Goal: Task Accomplishment & Management: Manage account settings

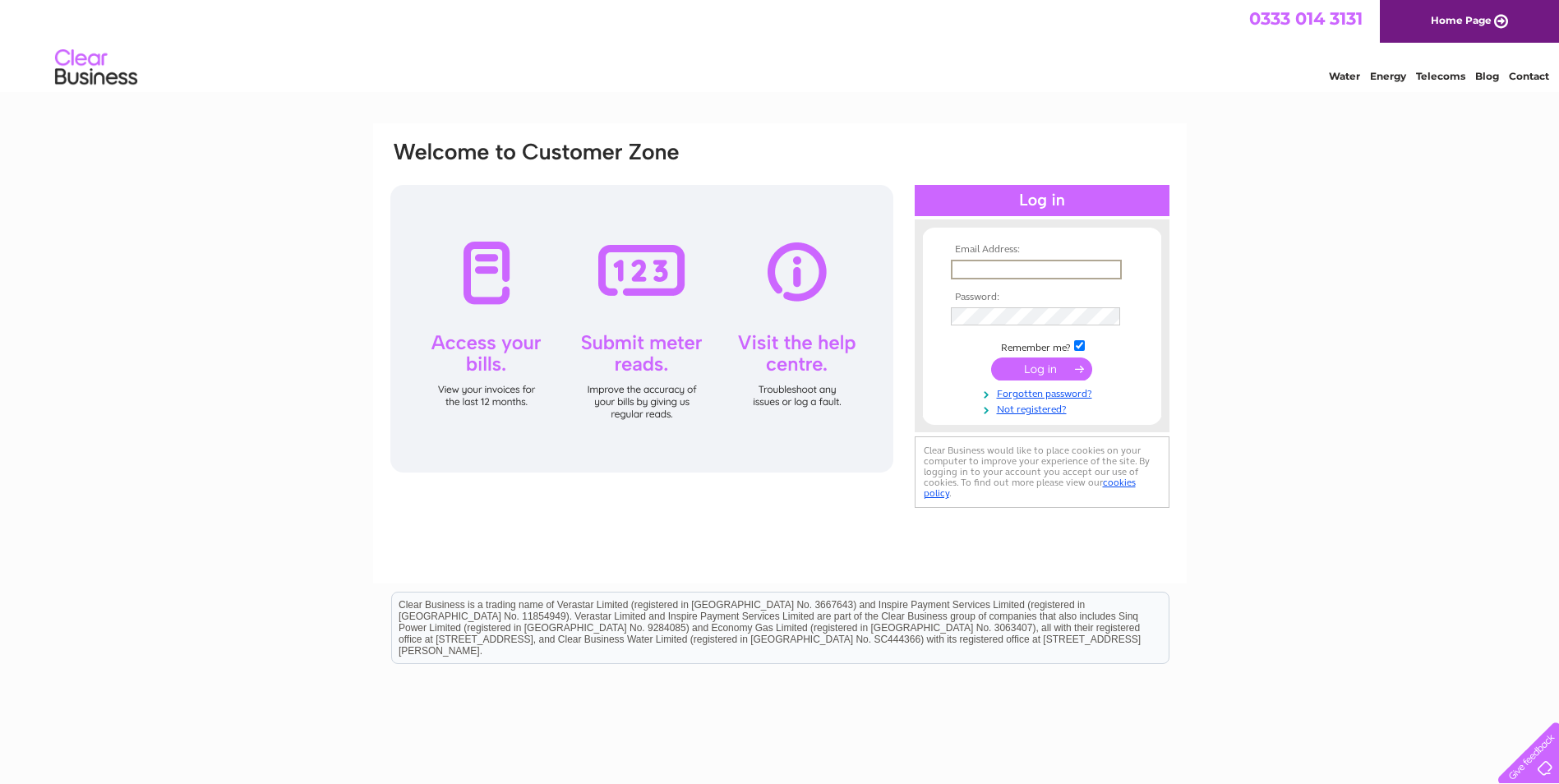
click at [961, 269] on input "text" at bounding box center [1036, 270] width 171 height 19
type input "[EMAIL_ADDRESS][DOMAIN_NAME]"
click at [1064, 371] on input "submit" at bounding box center [1042, 369] width 101 height 23
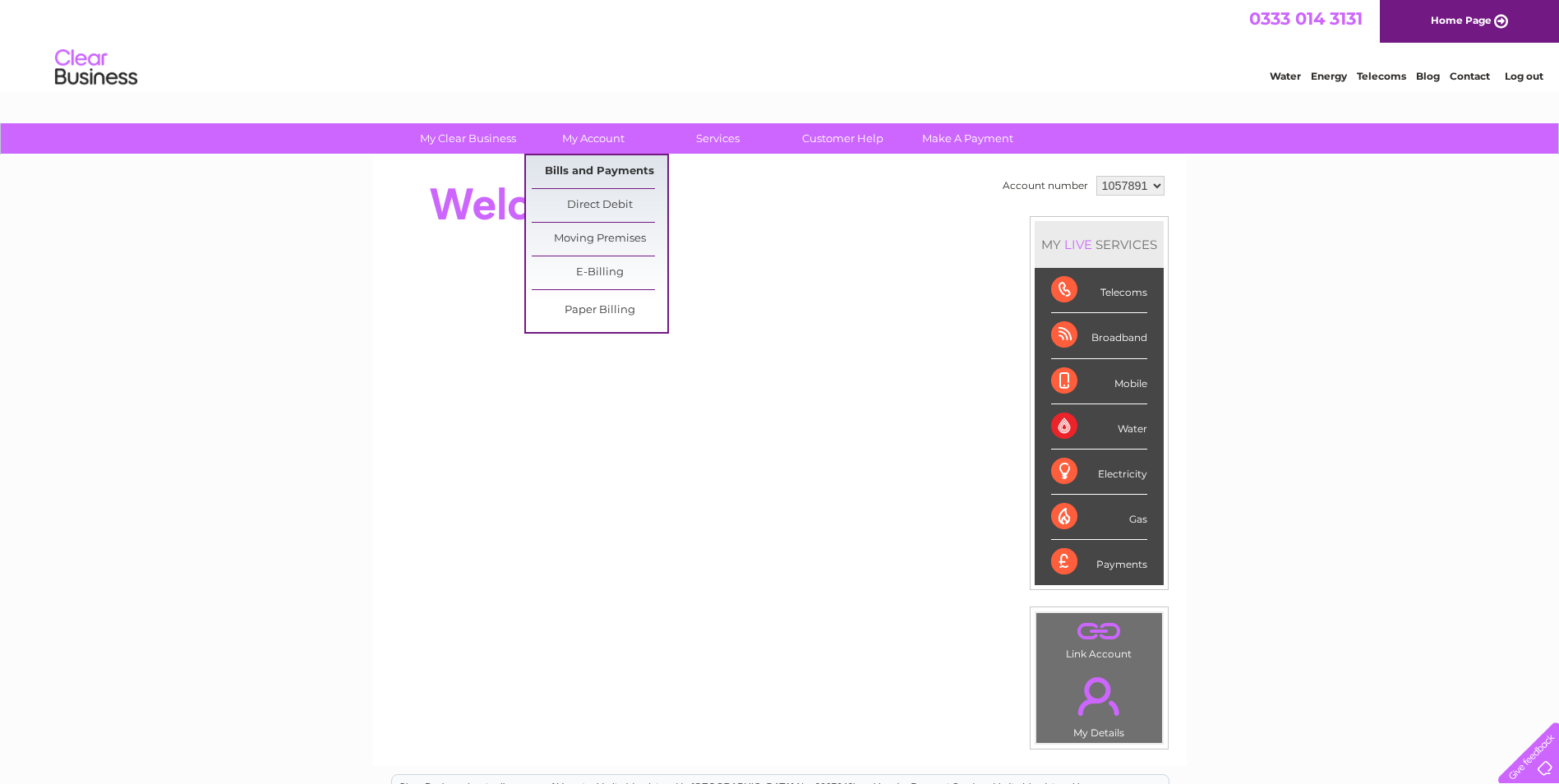
click at [596, 178] on link "Bills and Payments" at bounding box center [599, 171] width 136 height 33
click at [596, 173] on link "Bills and Payments" at bounding box center [599, 171] width 136 height 33
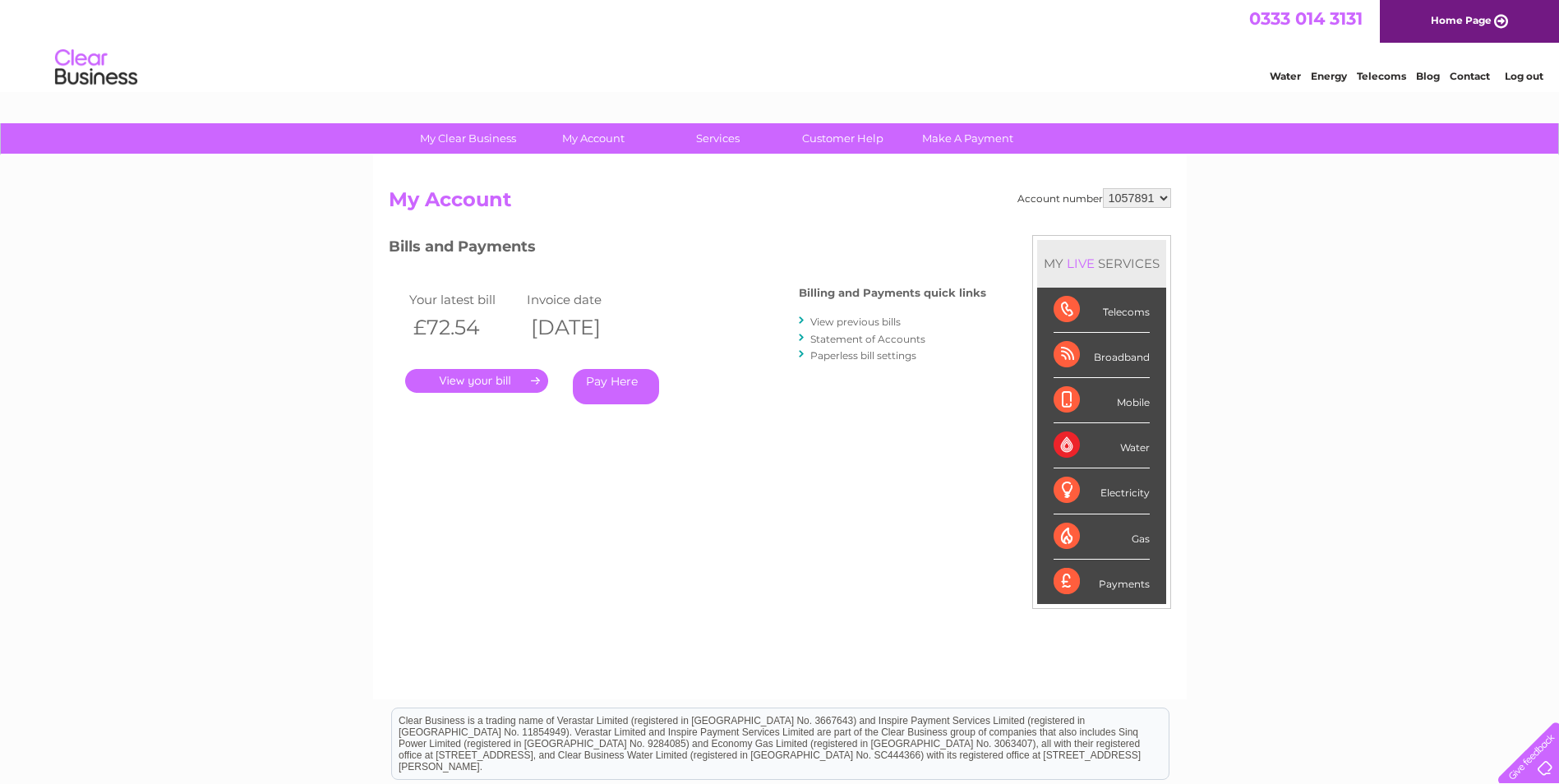
click at [508, 379] on link "." at bounding box center [477, 380] width 143 height 24
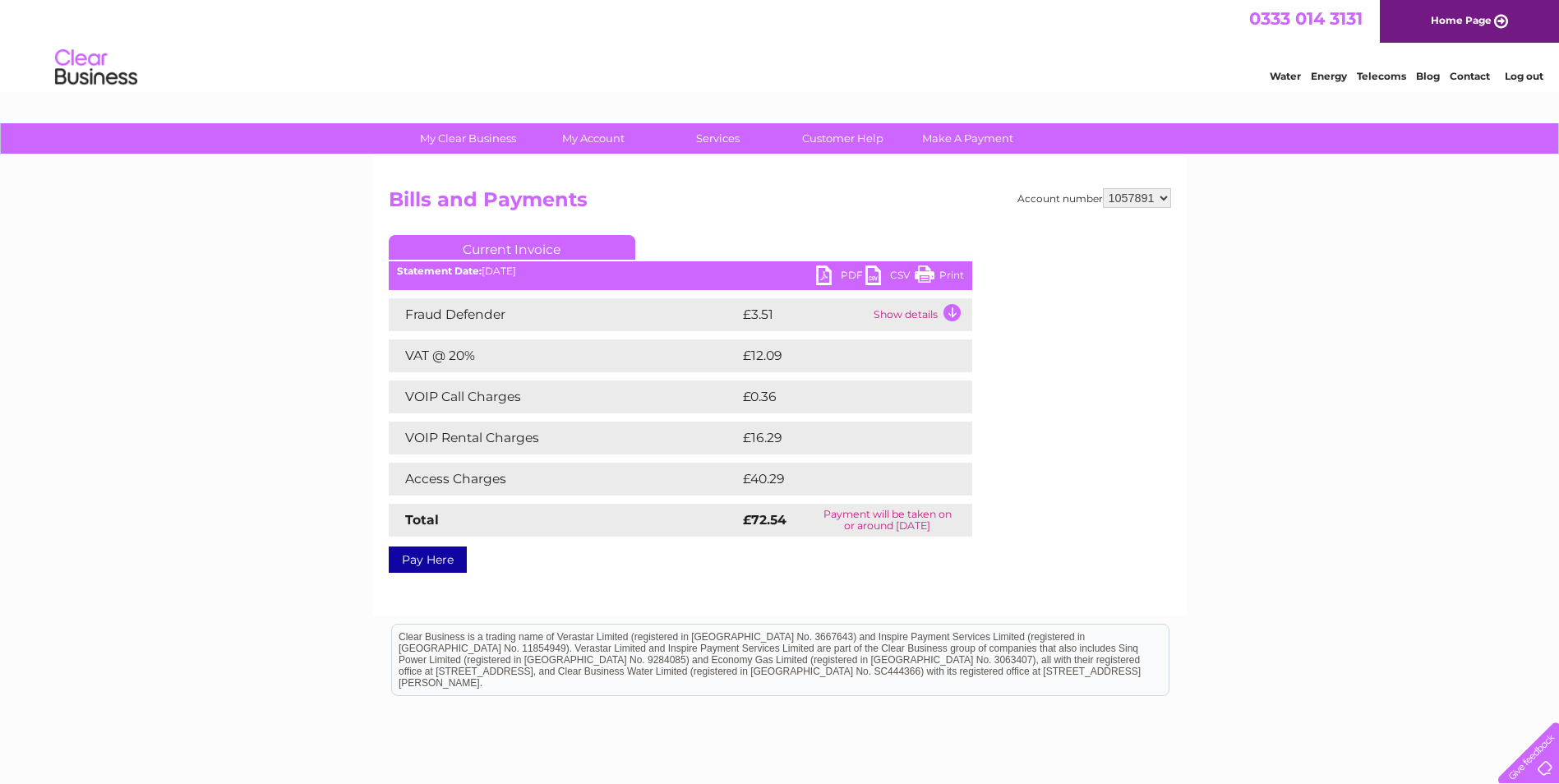
click at [853, 261] on ul "Current Invoice" at bounding box center [681, 250] width 584 height 31
click at [851, 274] on link "PDF" at bounding box center [840, 277] width 49 height 24
click at [837, 271] on link "PDF" at bounding box center [840, 277] width 49 height 24
